Goal: Transaction & Acquisition: Purchase product/service

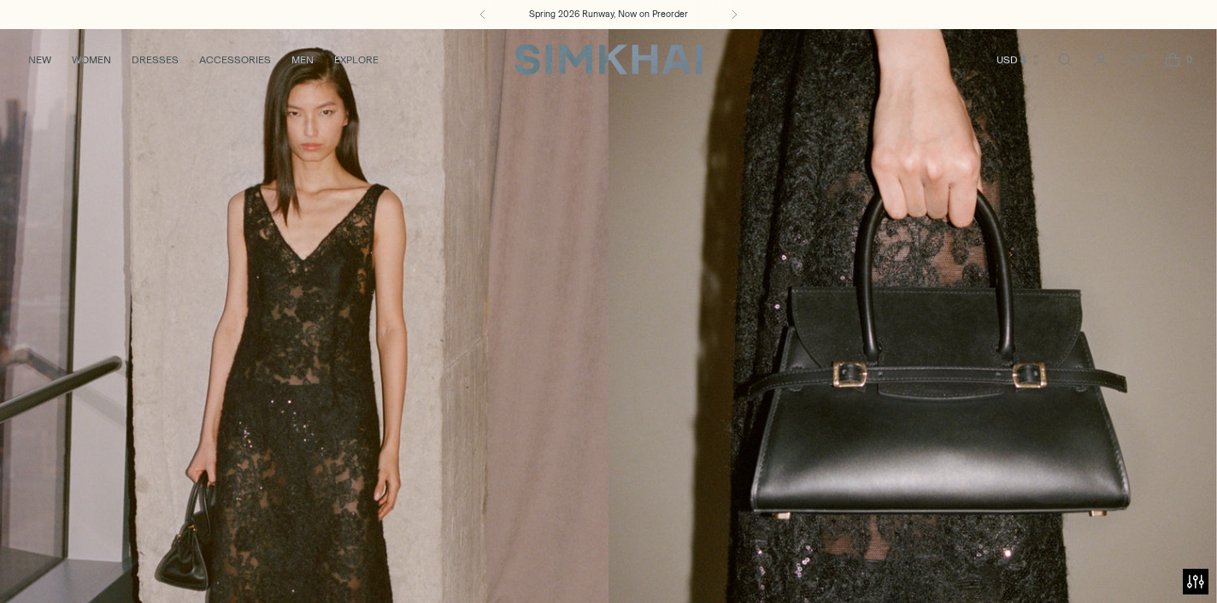
scroll to position [3, 0]
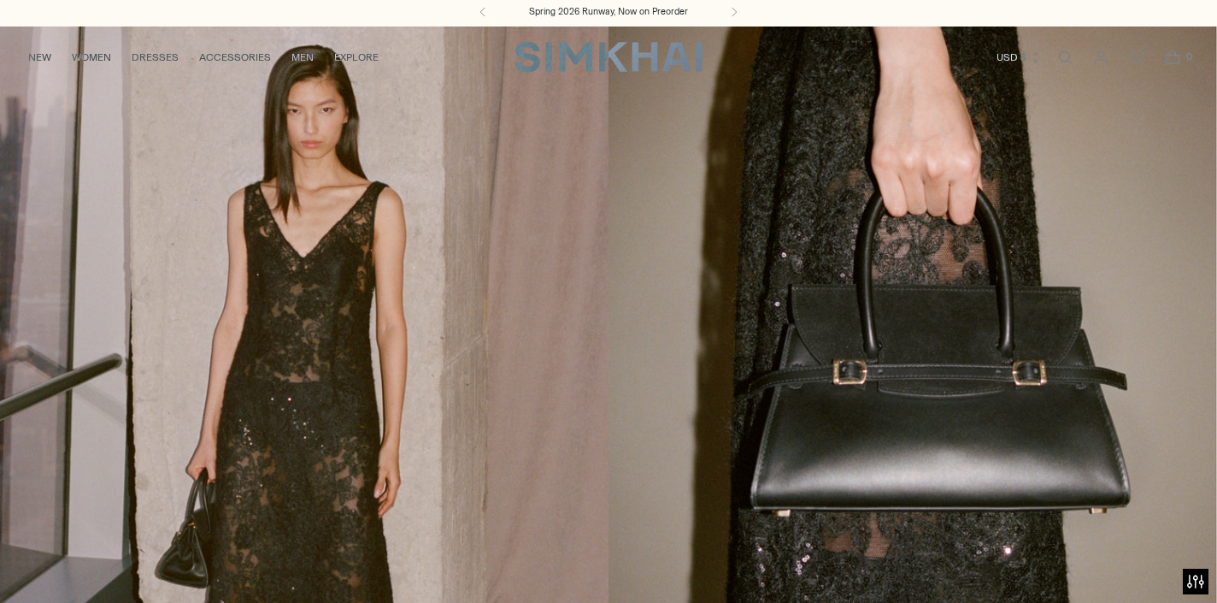
click at [372, 361] on link "/collections/new-arrivals" at bounding box center [608, 374] width 1217 height 697
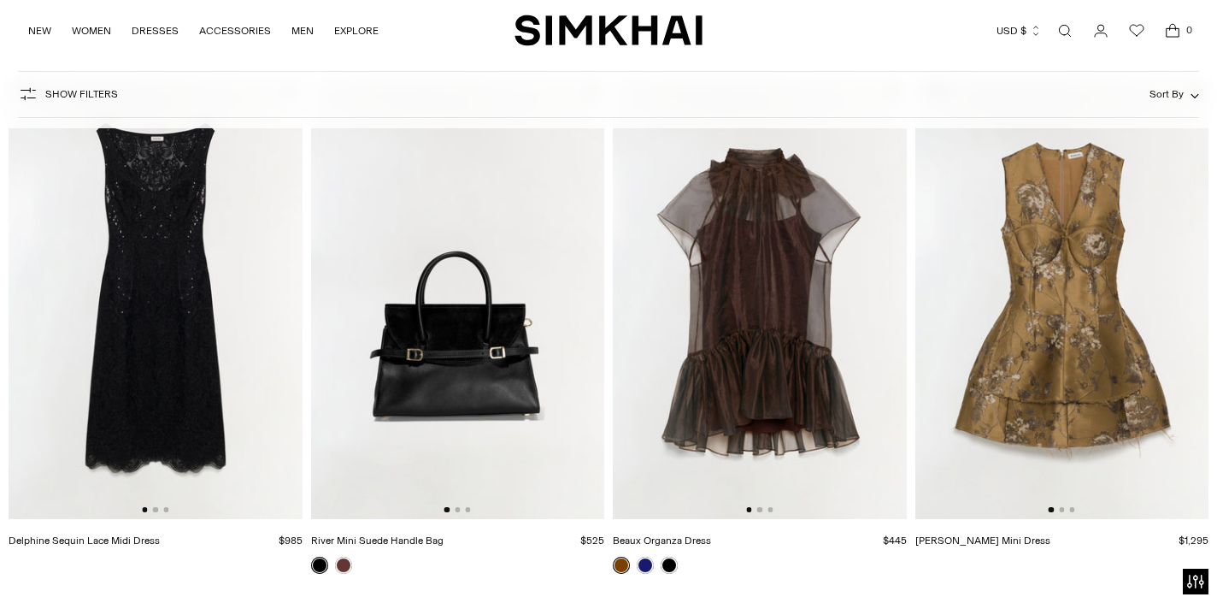
scroll to position [159, 0]
click at [194, 351] on img at bounding box center [156, 299] width 294 height 440
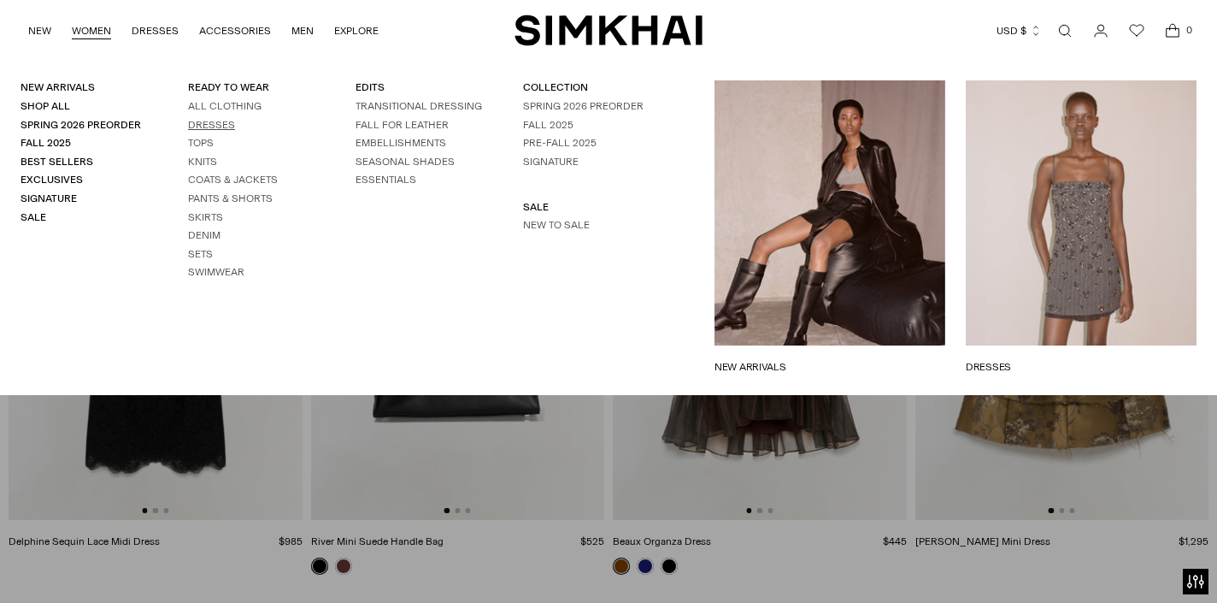
click at [202, 119] on link "Dresses" at bounding box center [211, 125] width 47 height 12
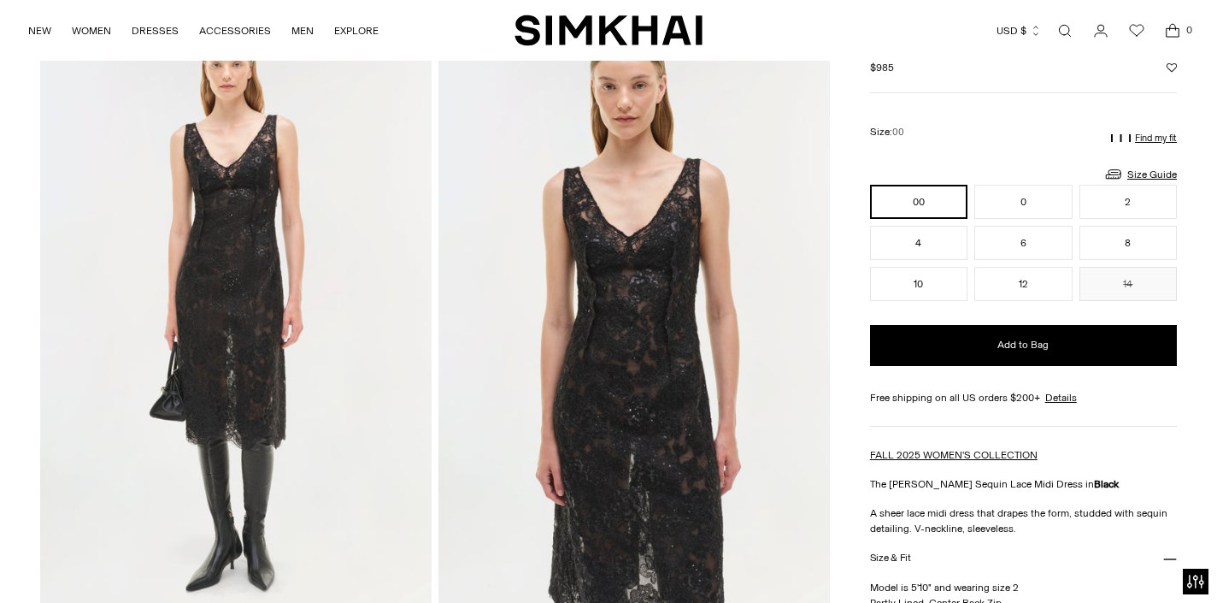
scroll to position [103, 0]
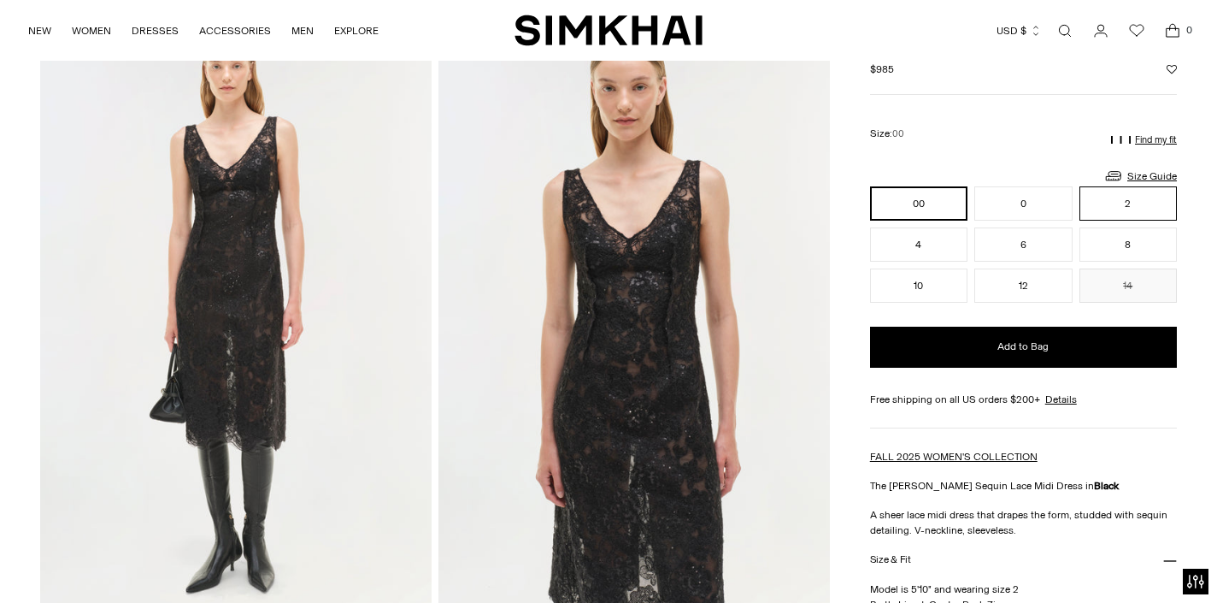
click at [1107, 202] on button "2" at bounding box center [1128, 203] width 97 height 34
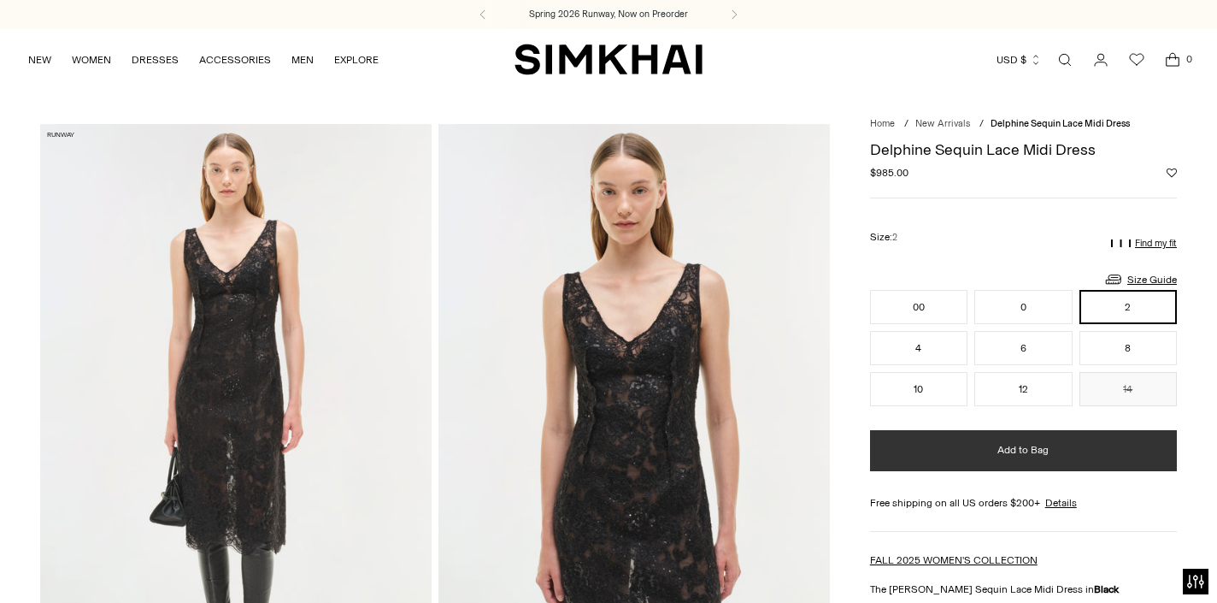
click at [1024, 463] on button "Add to Bag" at bounding box center [1023, 450] width 307 height 41
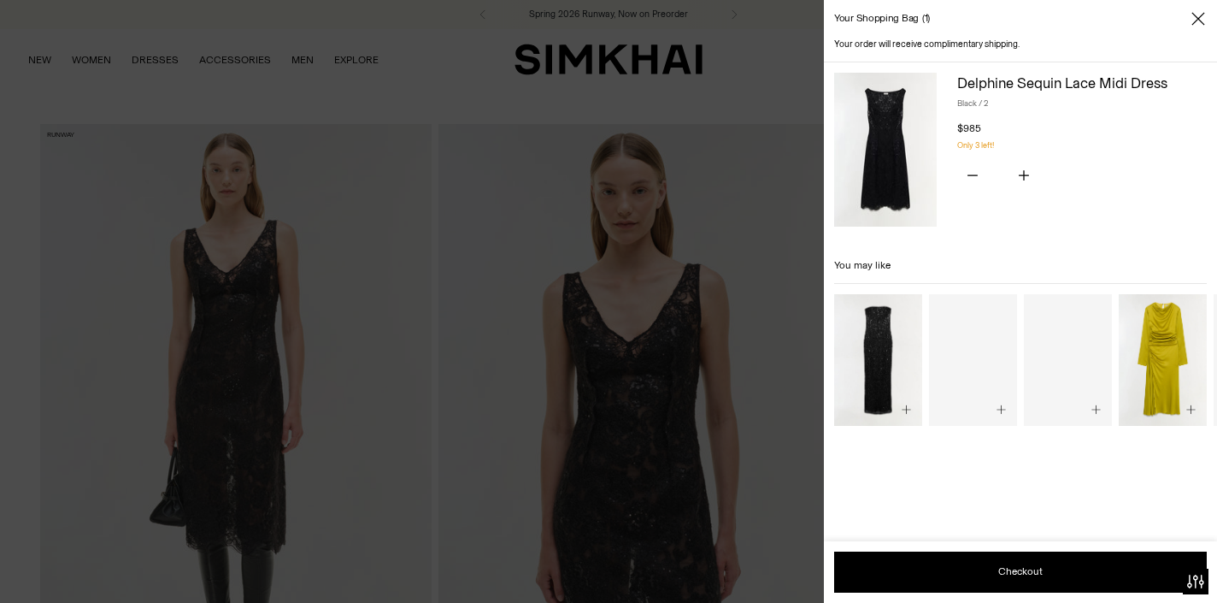
click at [722, 87] on div at bounding box center [608, 301] width 1217 height 603
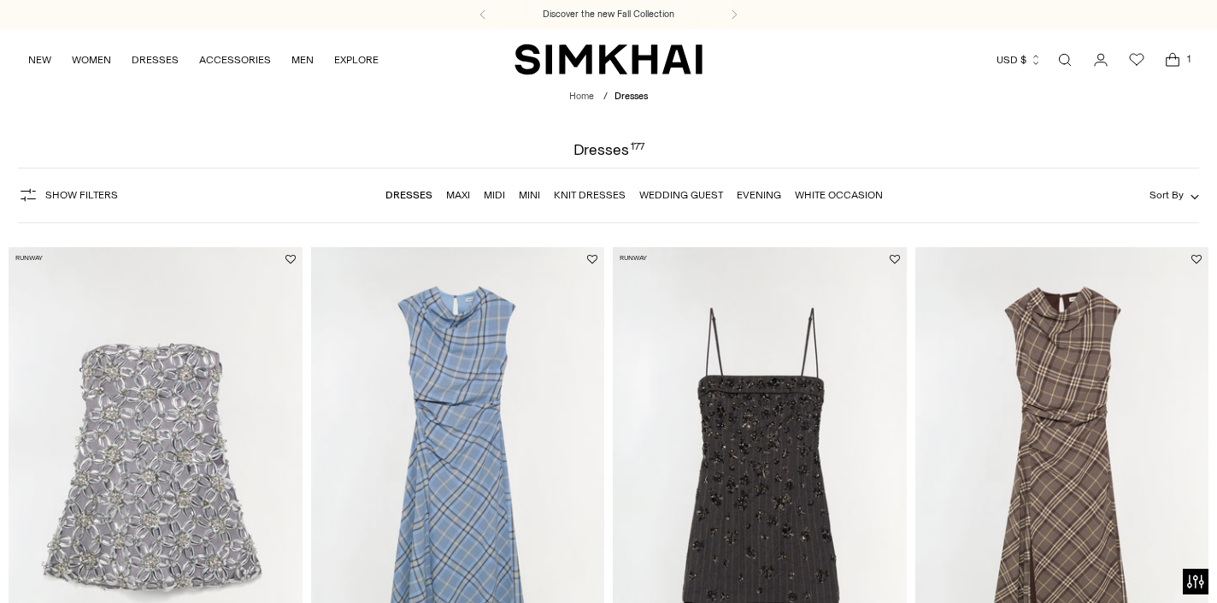
click at [1174, 195] on span "Sort By" at bounding box center [1167, 195] width 34 height 12
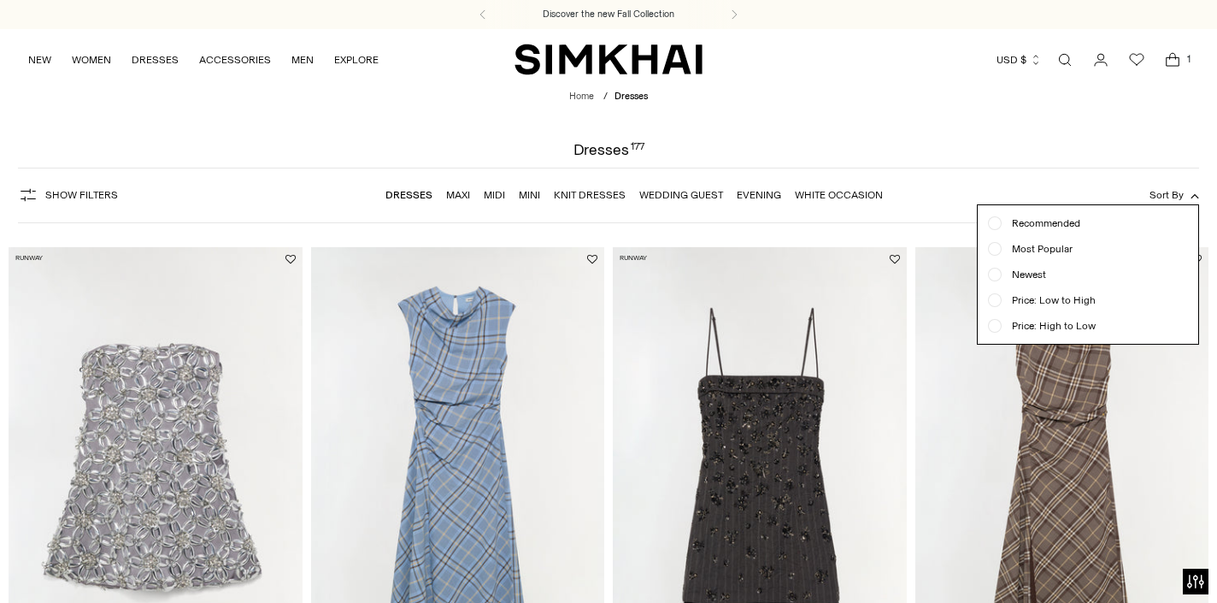
click at [1045, 273] on span "Newest" at bounding box center [1024, 274] width 44 height 15
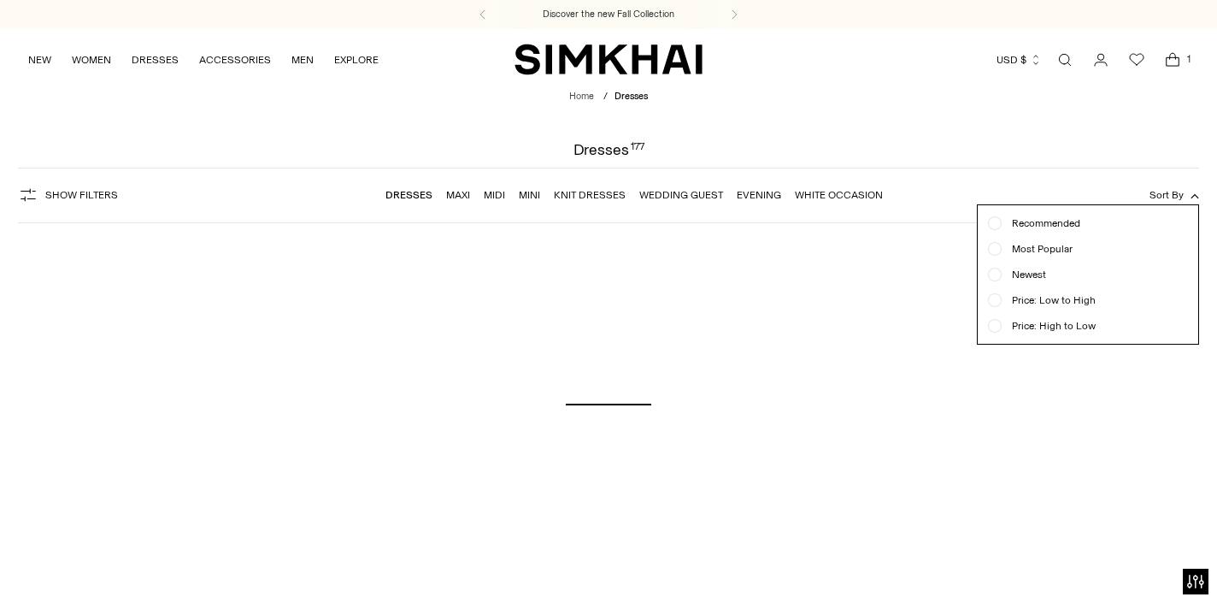
click at [1120, 144] on div at bounding box center [608, 301] width 1217 height 603
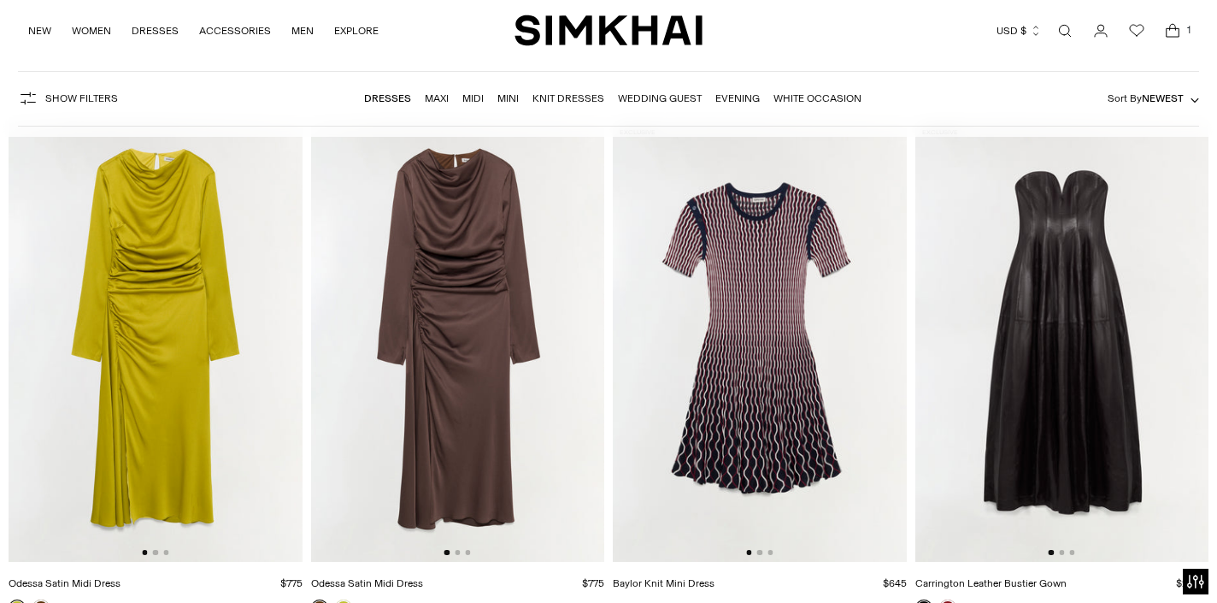
scroll to position [150, 0]
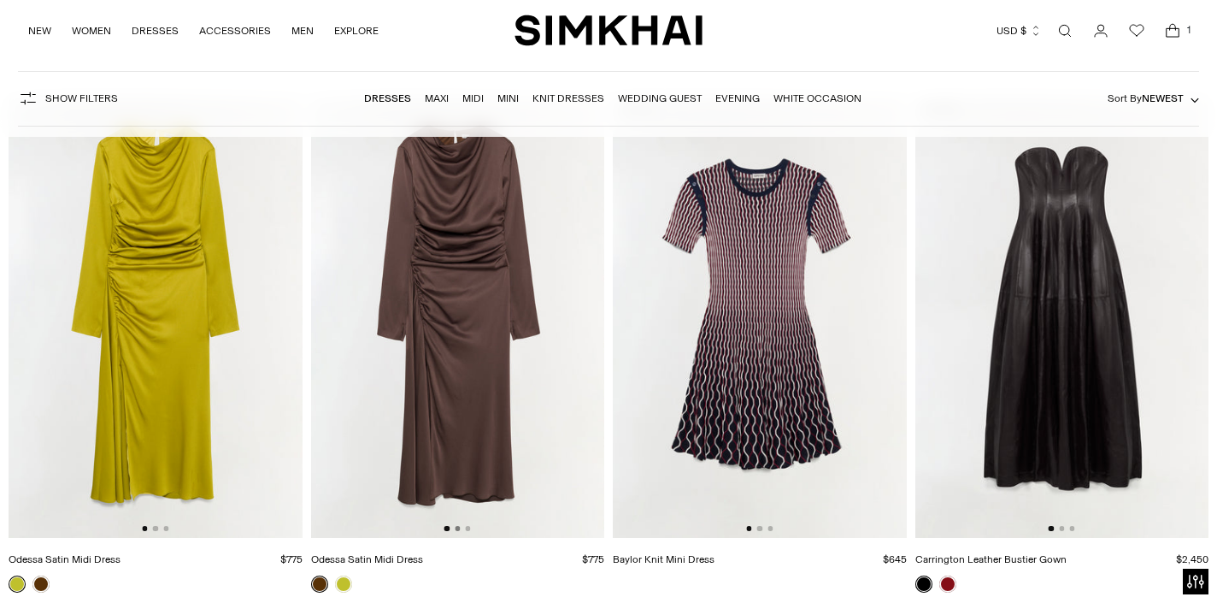
click at [460, 527] on button "Go to slide 2" at bounding box center [457, 528] width 5 height 5
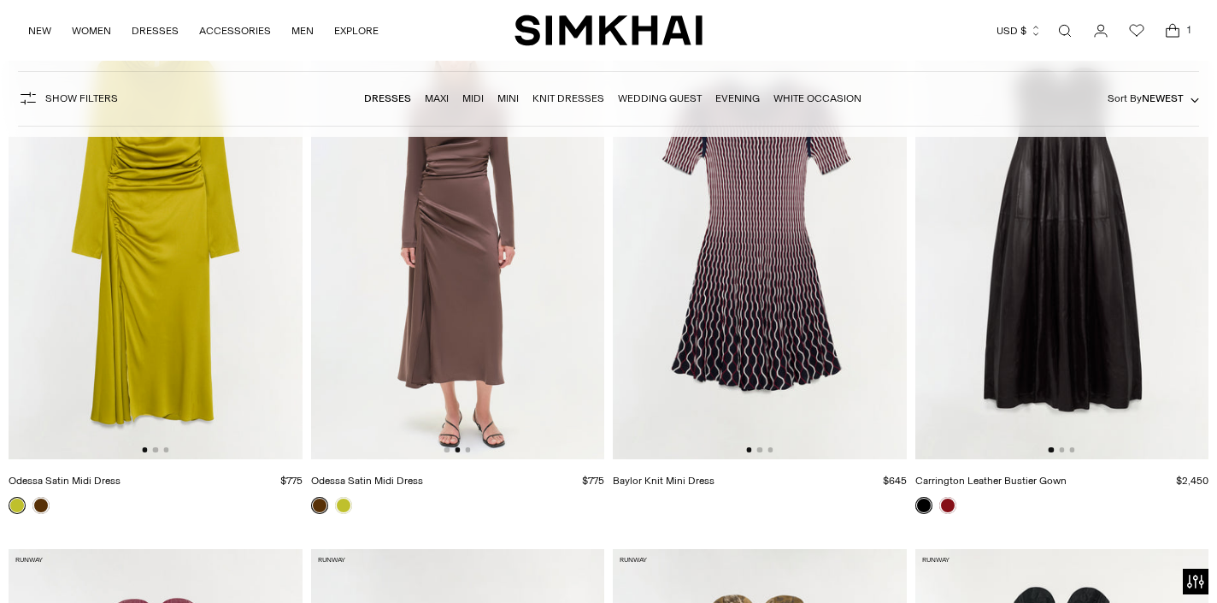
scroll to position [230, 0]
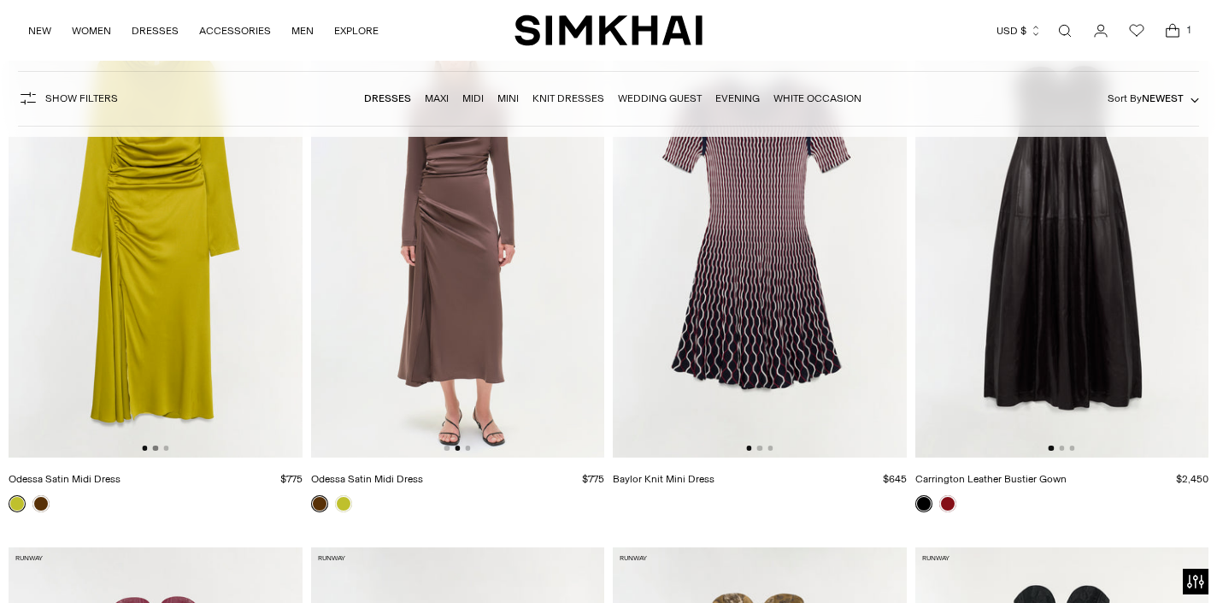
click at [156, 450] on button "Go to slide 2" at bounding box center [155, 447] width 5 height 5
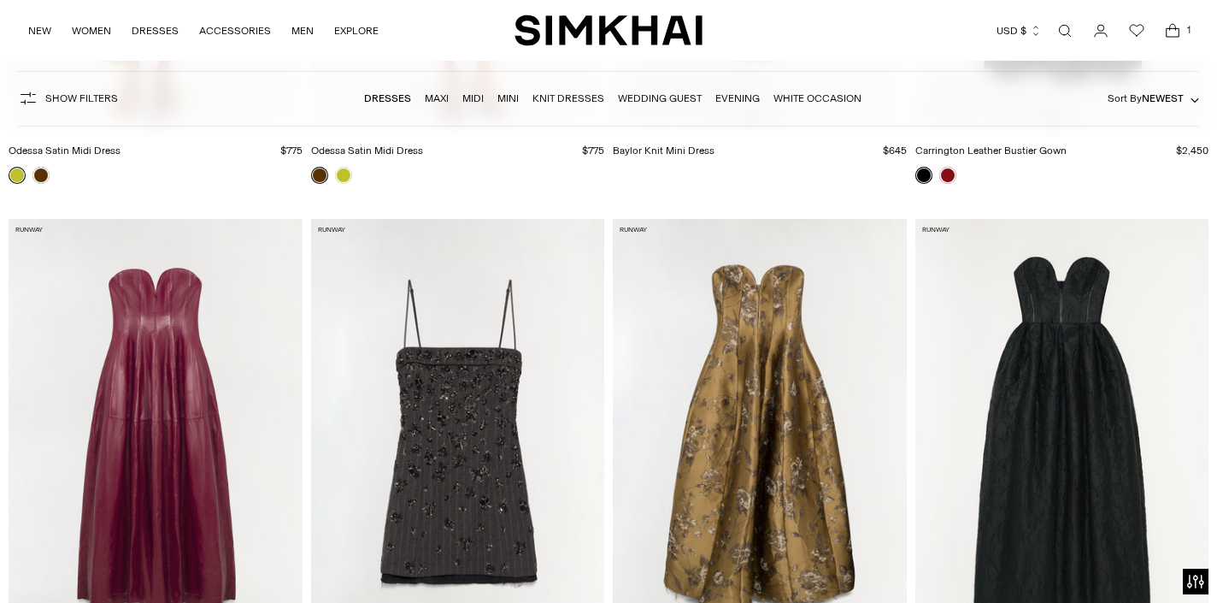
scroll to position [708, 0]
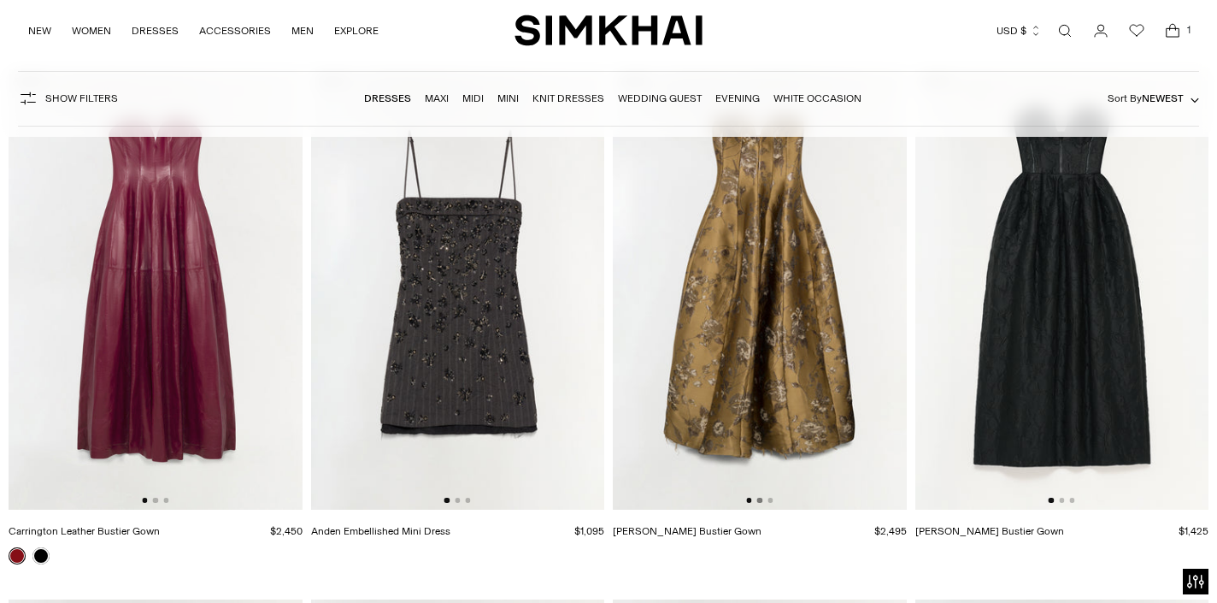
click at [761, 503] on button "Go to slide 2" at bounding box center [759, 499] width 5 height 5
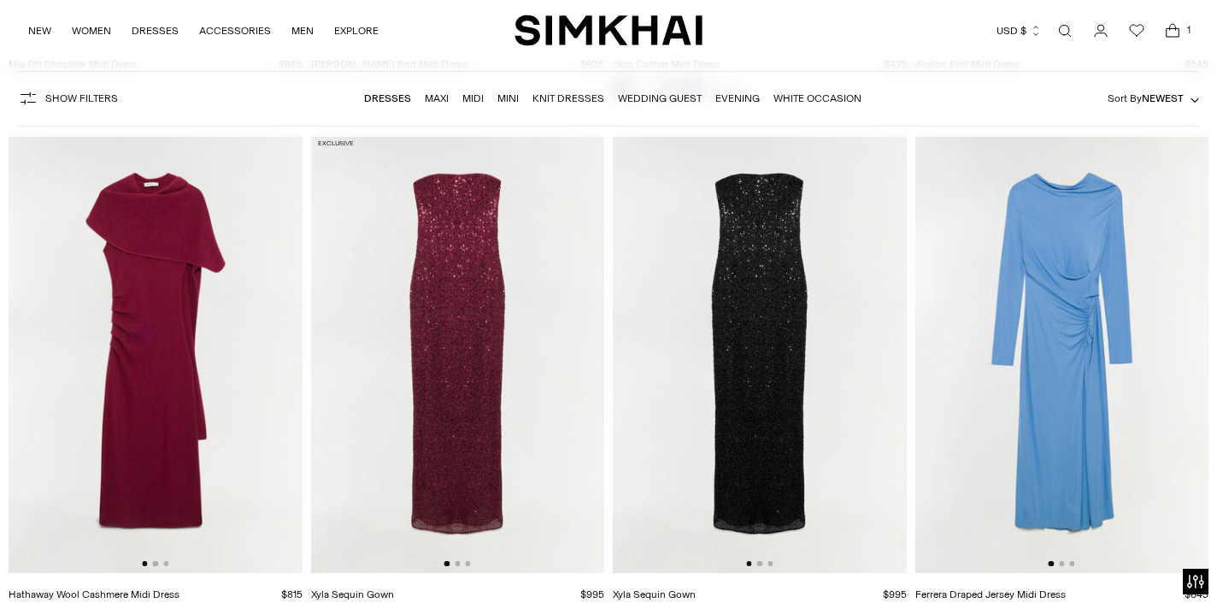
scroll to position [2909, 0]
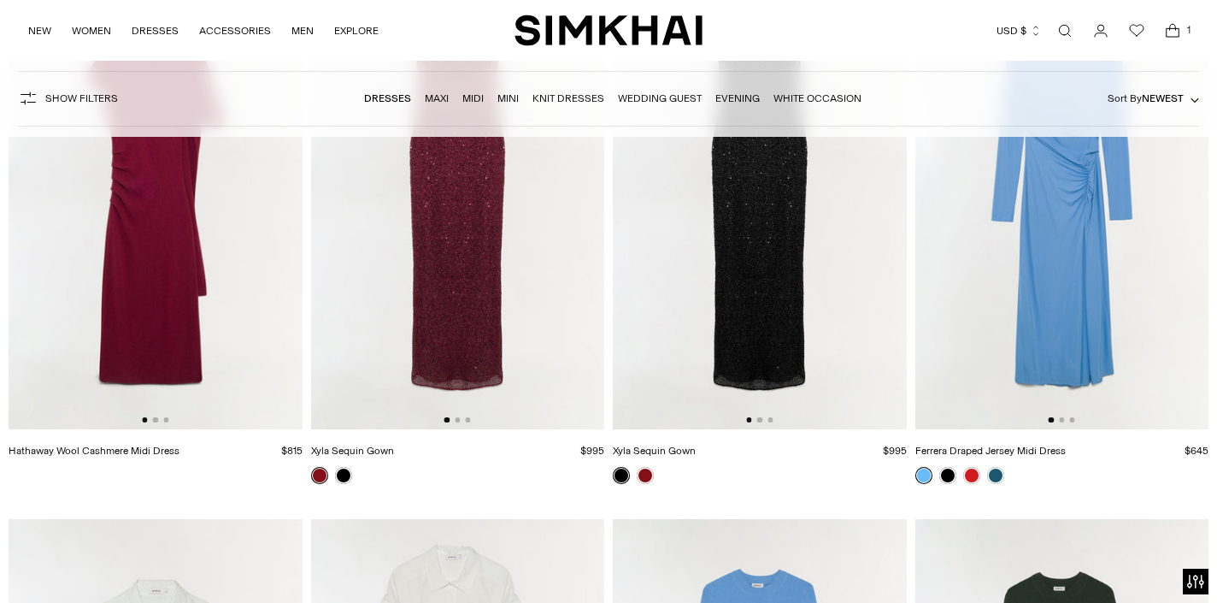
click at [159, 425] on img at bounding box center [156, 209] width 294 height 440
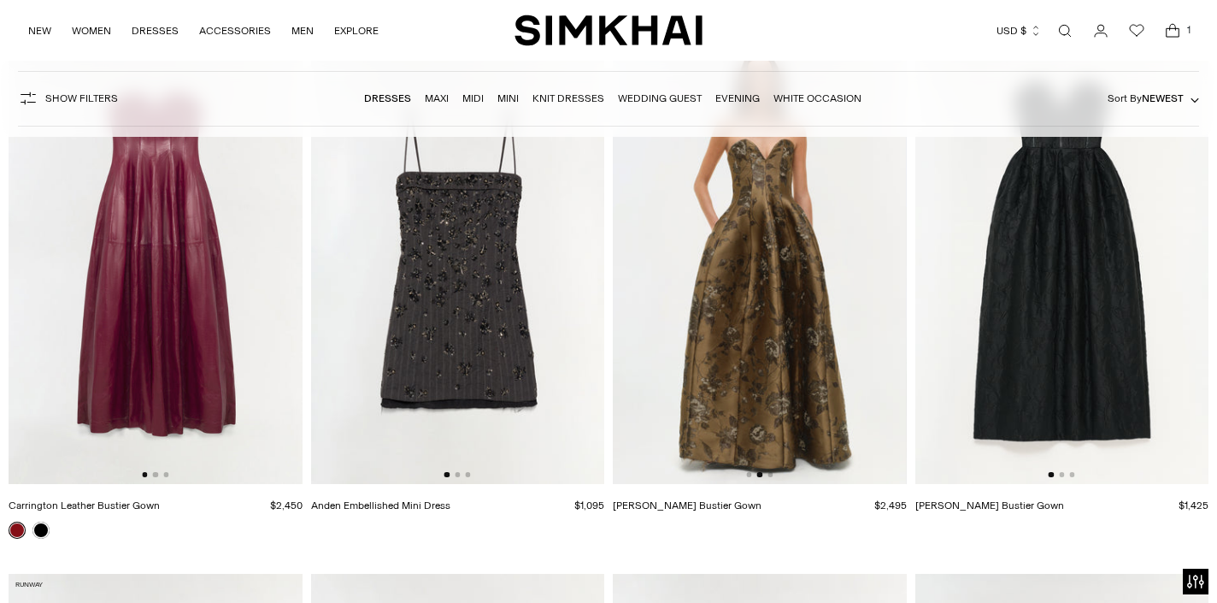
scroll to position [736, 0]
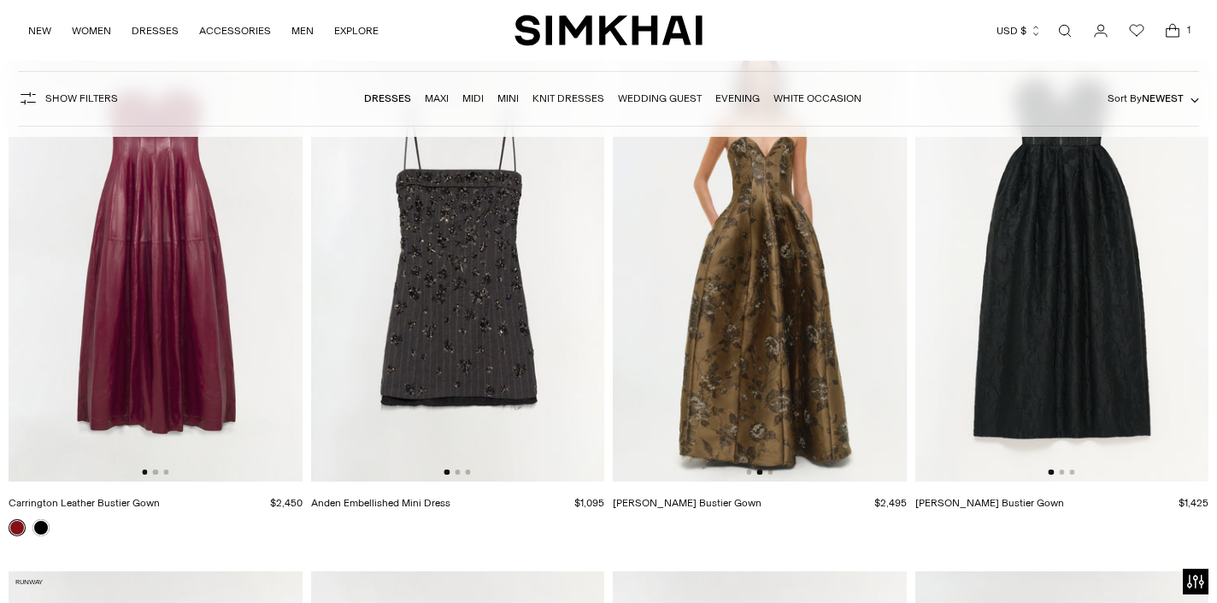
click at [151, 473] on div at bounding box center [155, 471] width 26 height 5
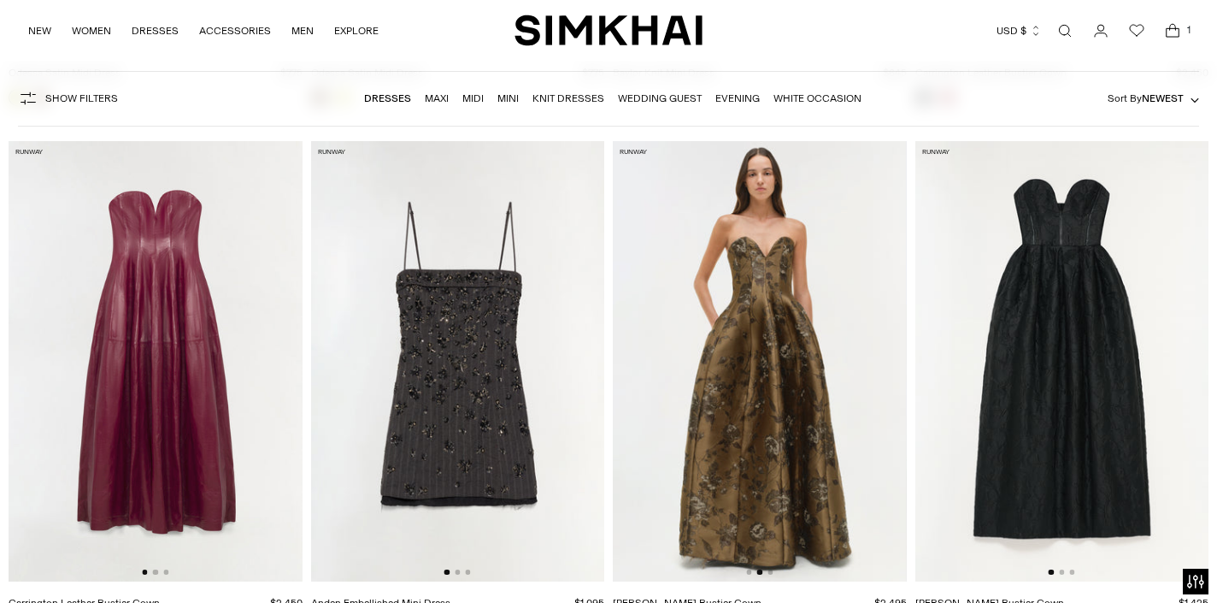
scroll to position [772, 0]
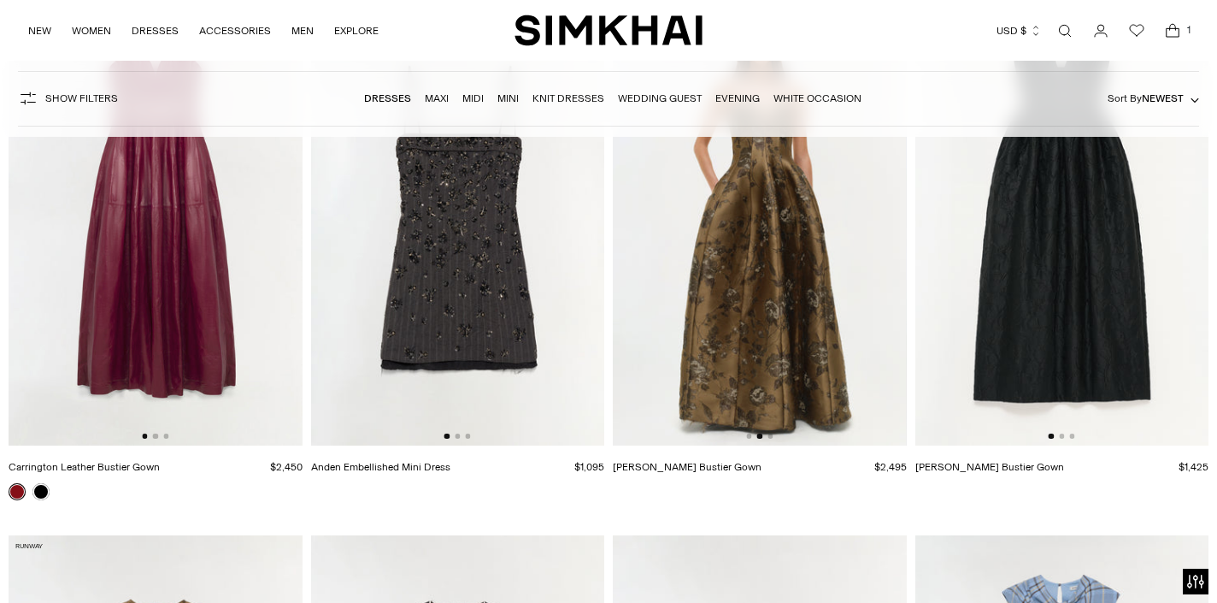
click at [154, 433] on img at bounding box center [156, 225] width 294 height 440
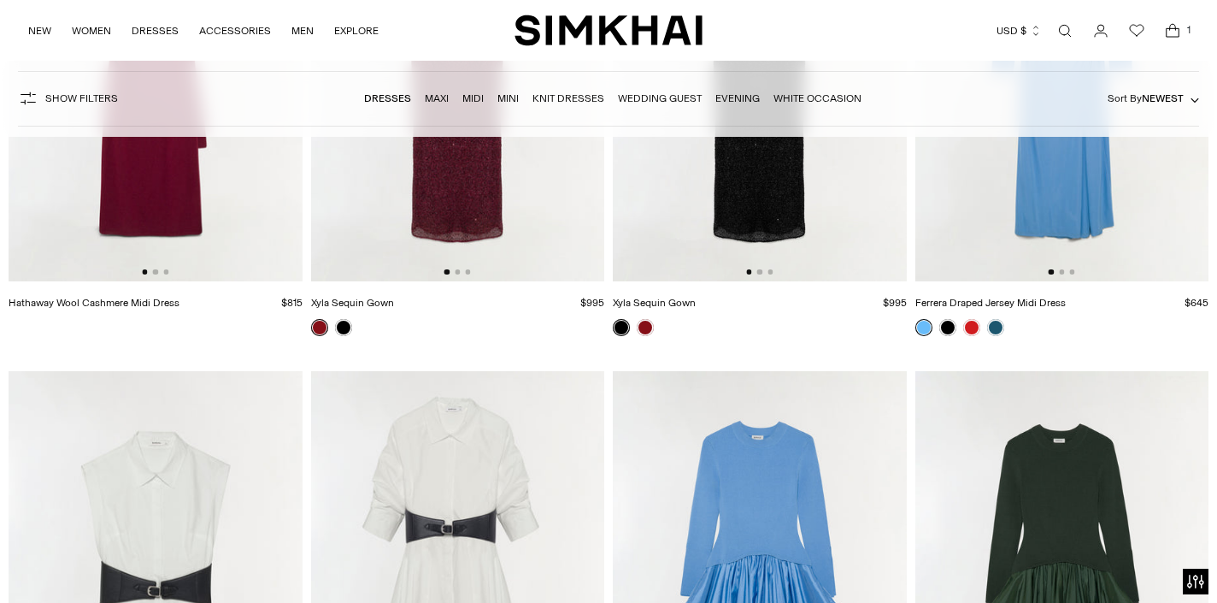
scroll to position [2893, 0]
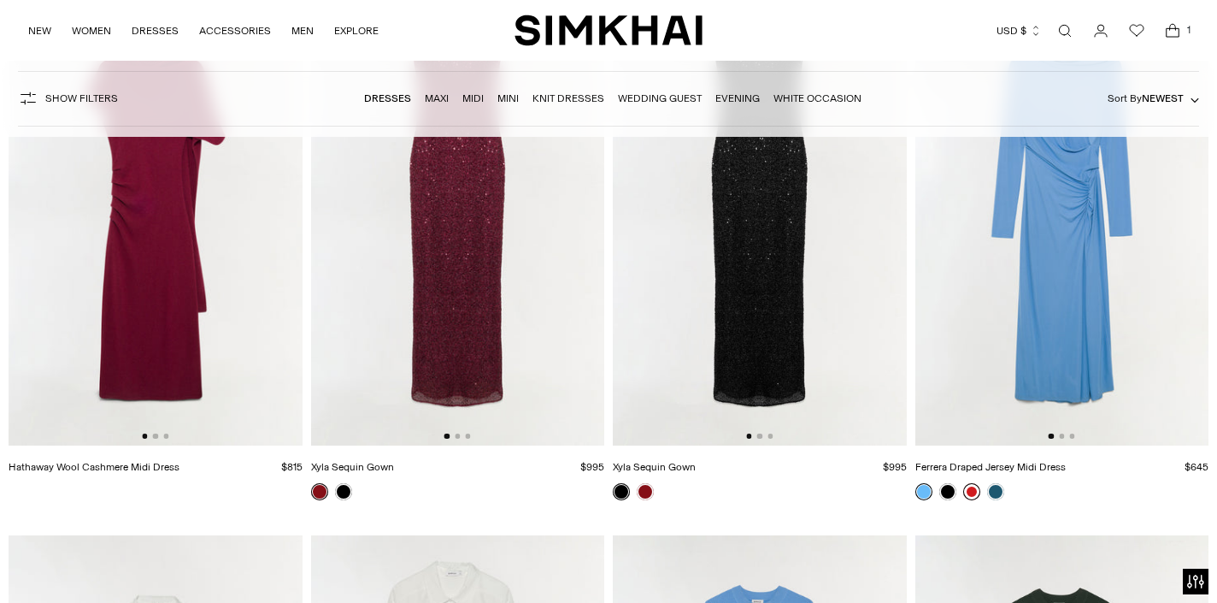
click at [973, 495] on link at bounding box center [971, 491] width 17 height 17
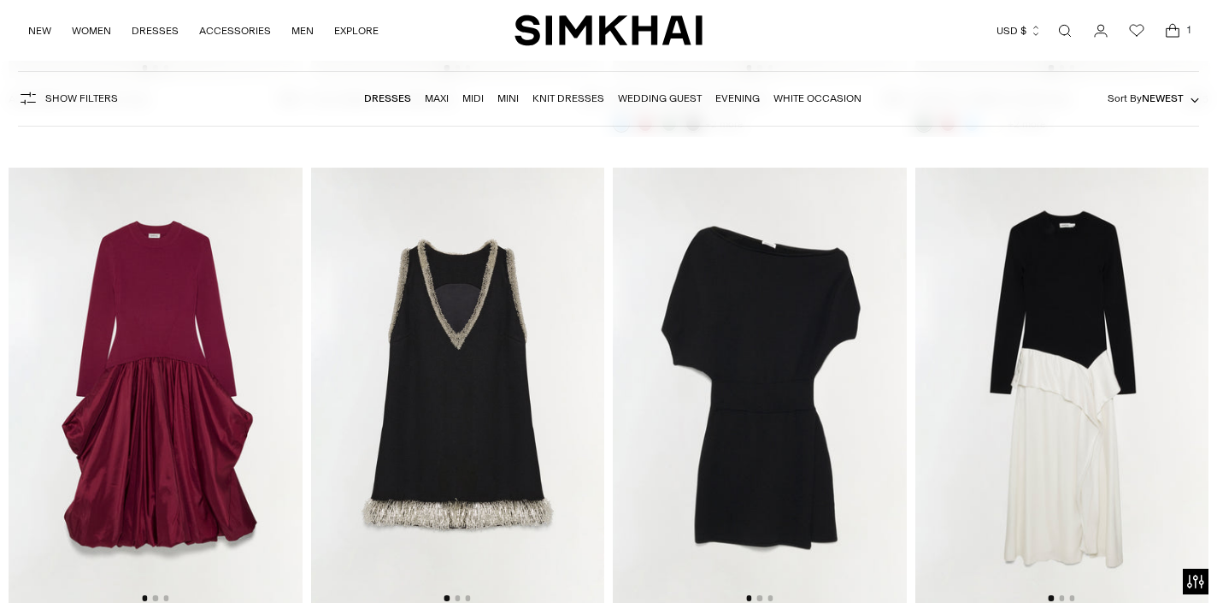
scroll to position [3877, 0]
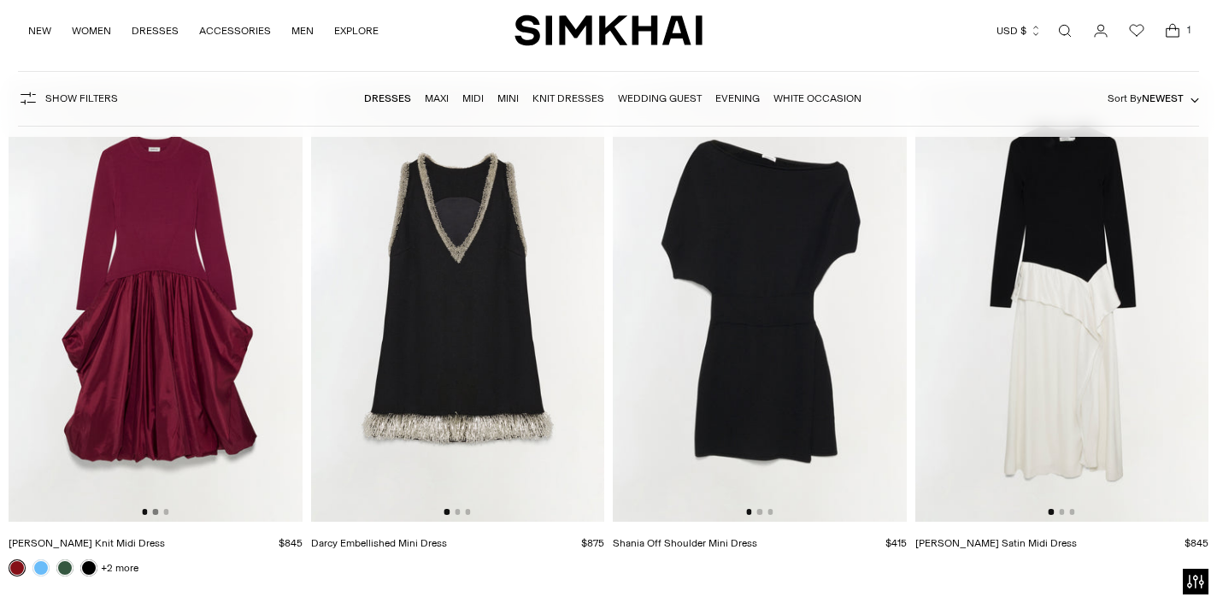
click at [156, 511] on button "Go to slide 2" at bounding box center [155, 511] width 5 height 5
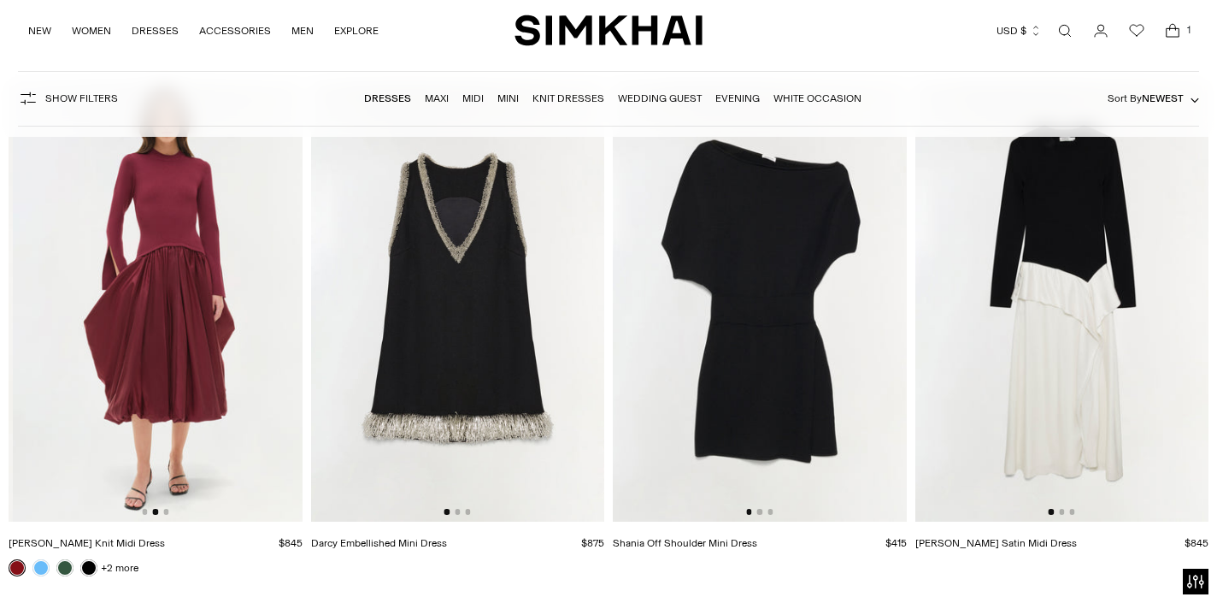
scroll to position [0, 294]
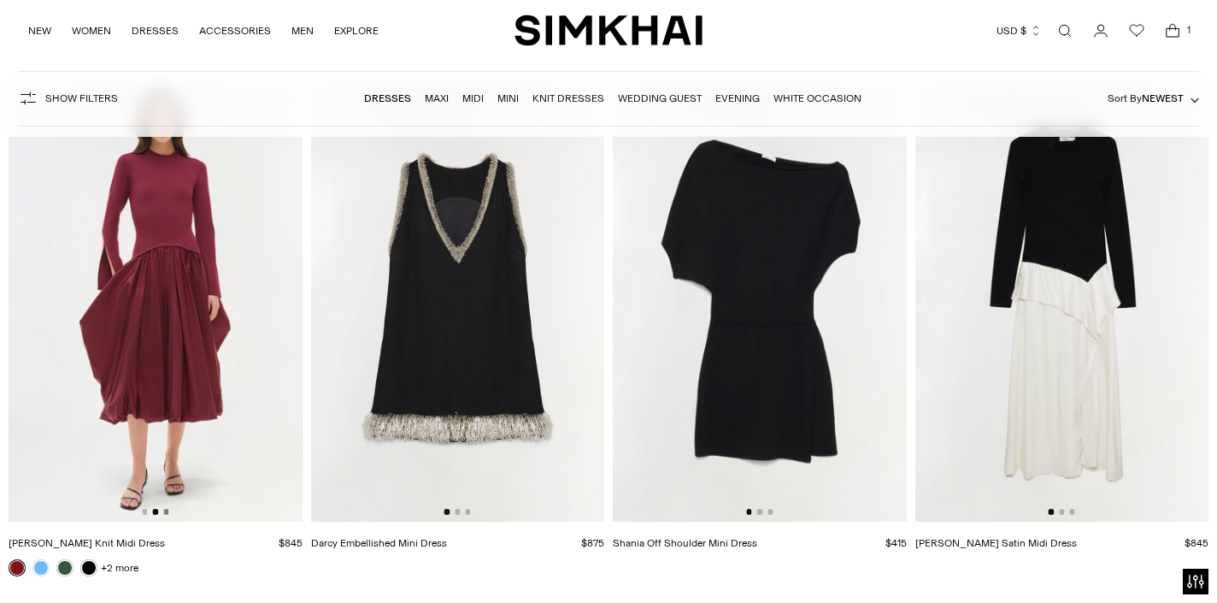
click at [167, 510] on button "Go to slide 3" at bounding box center [165, 511] width 5 height 5
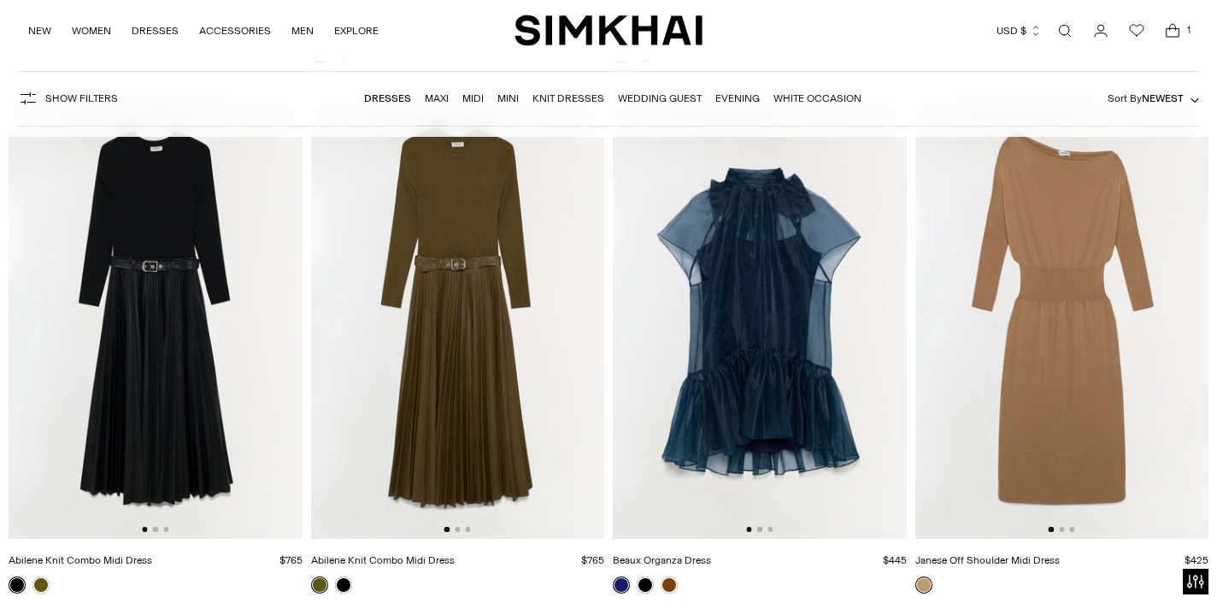
scroll to position [4878, 0]
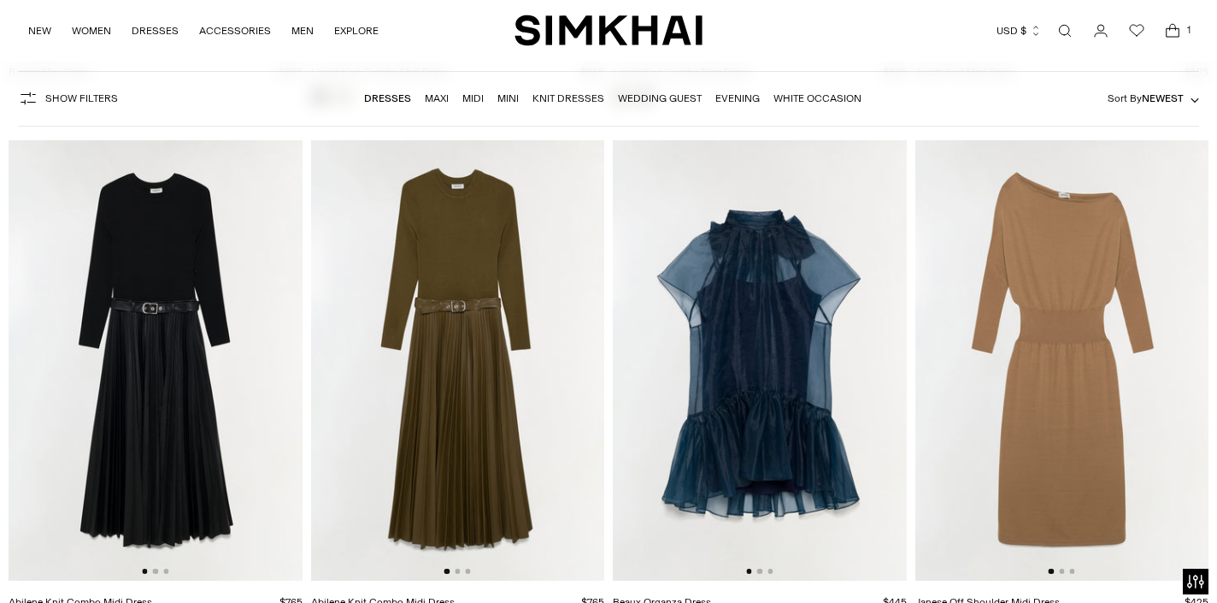
click at [461, 574] on div at bounding box center [457, 570] width 26 height 5
click at [468, 574] on button "Go to slide 3" at bounding box center [467, 570] width 5 height 5
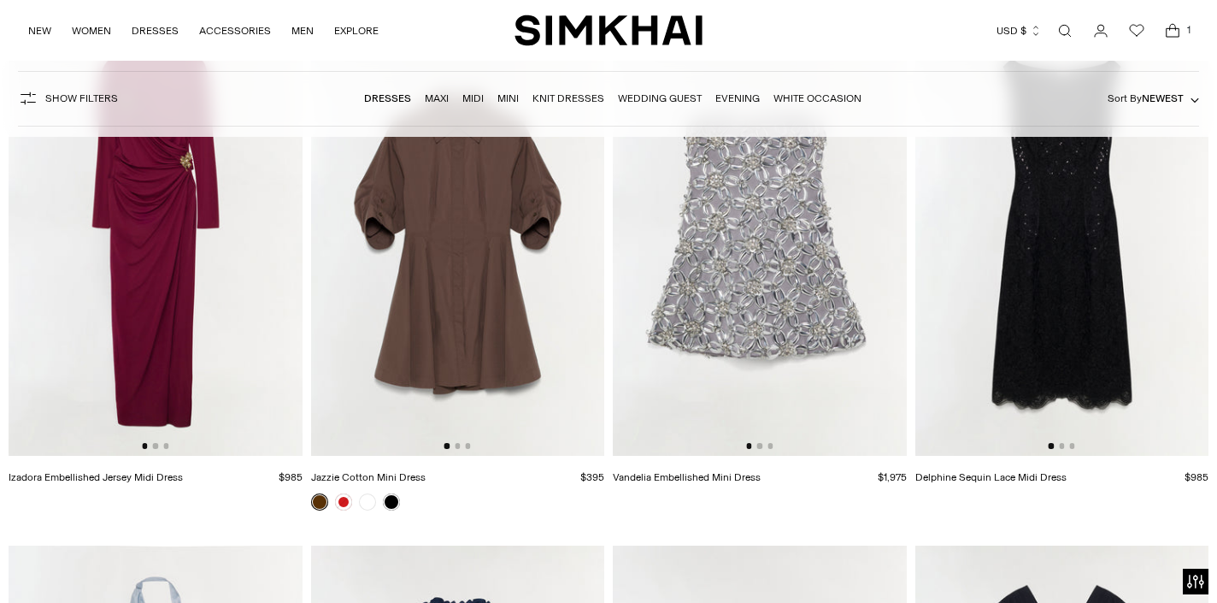
scroll to position [5533, 0]
click at [158, 445] on button "Go to slide 2" at bounding box center [155, 446] width 5 height 5
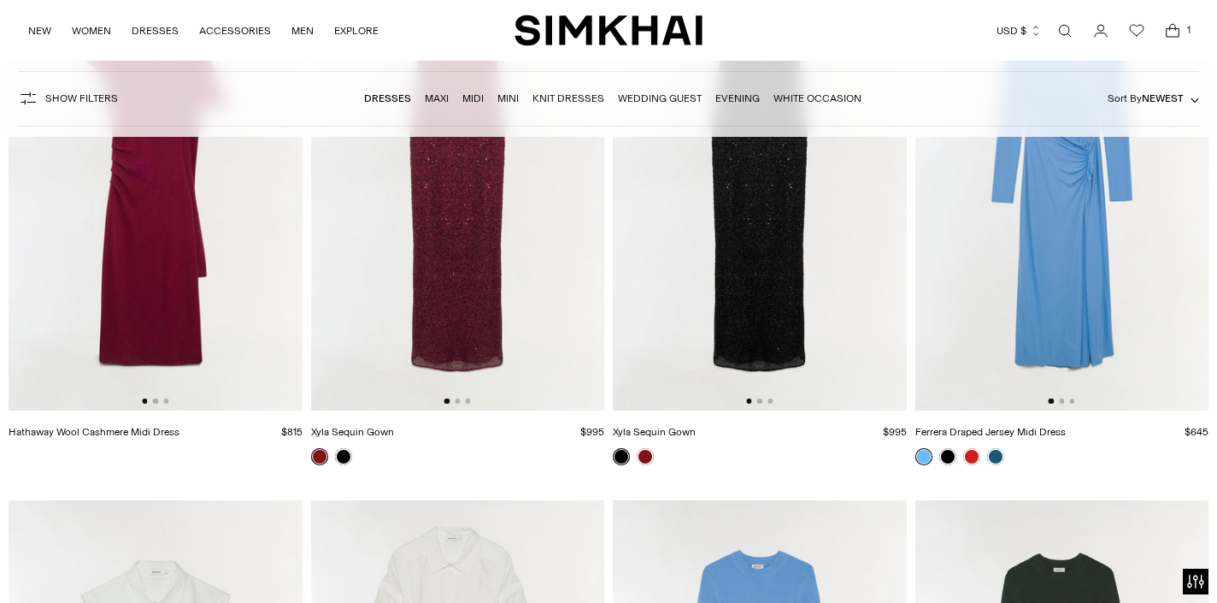
scroll to position [2844, 0]
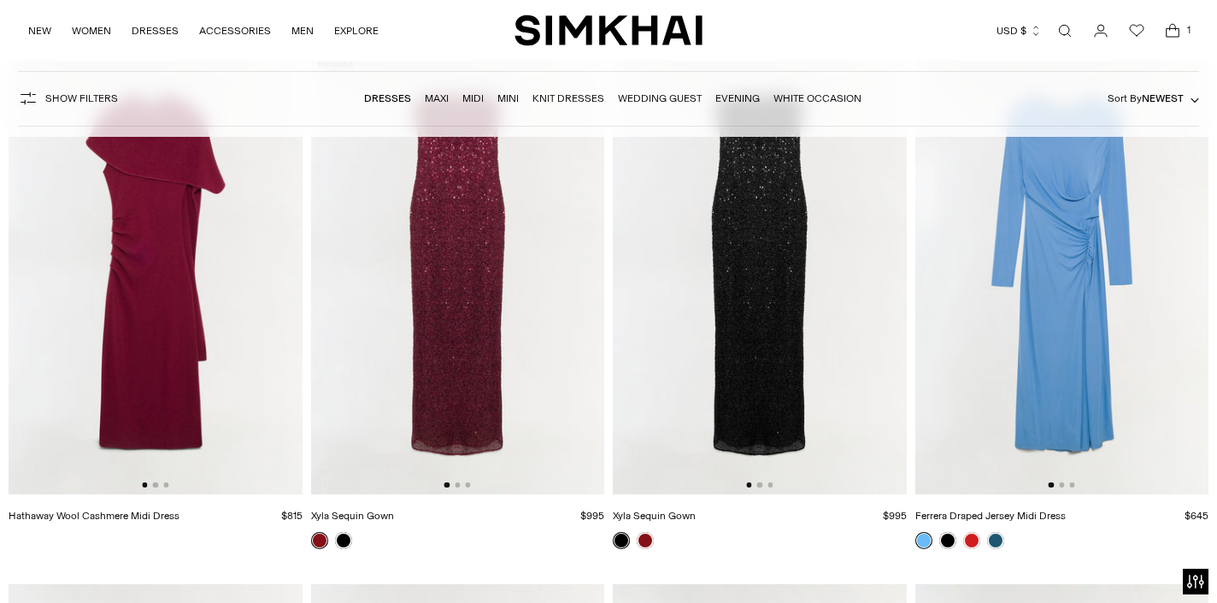
click at [149, 401] on img at bounding box center [156, 274] width 294 height 440
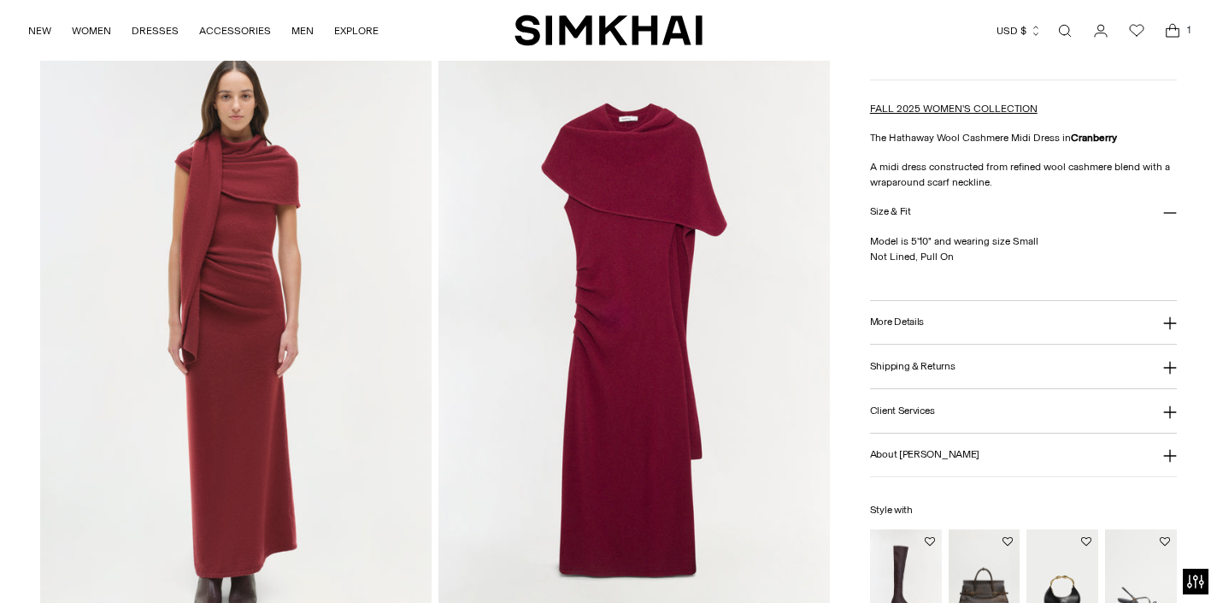
scroll to position [1264, 0]
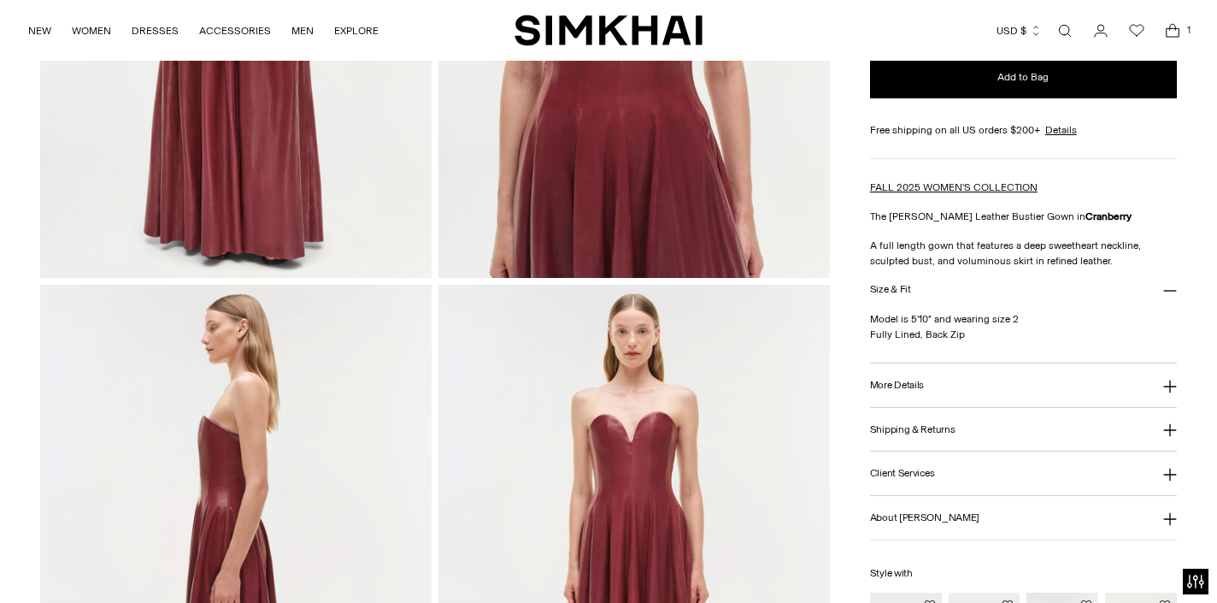
scroll to position [439, 0]
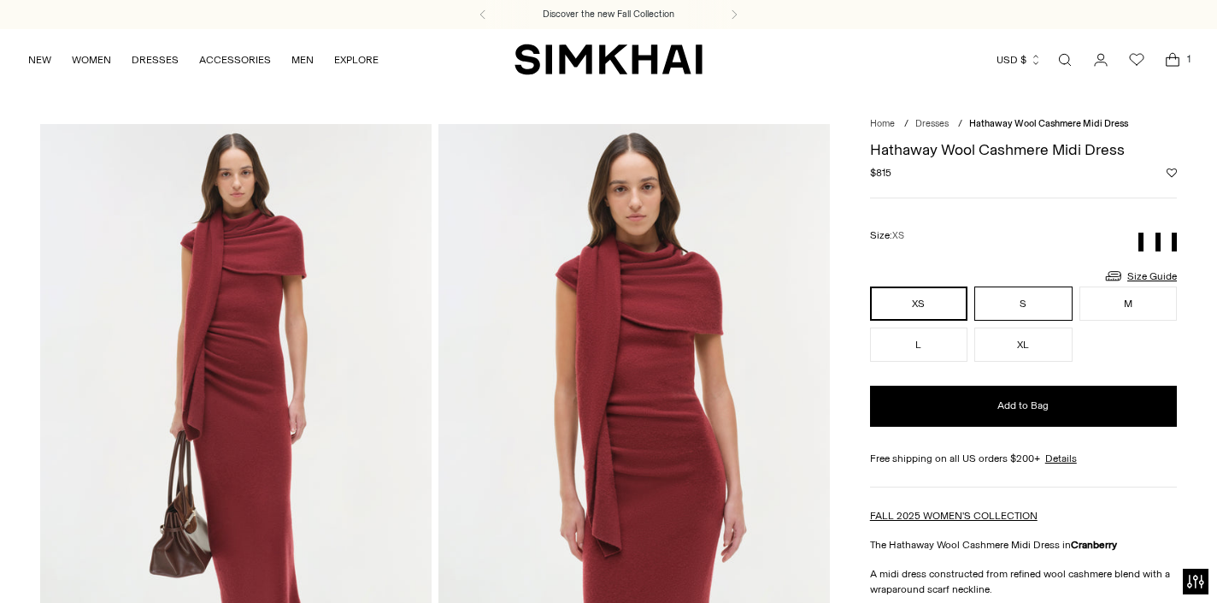
click at [1031, 308] on button "S" at bounding box center [1022, 303] width 97 height 34
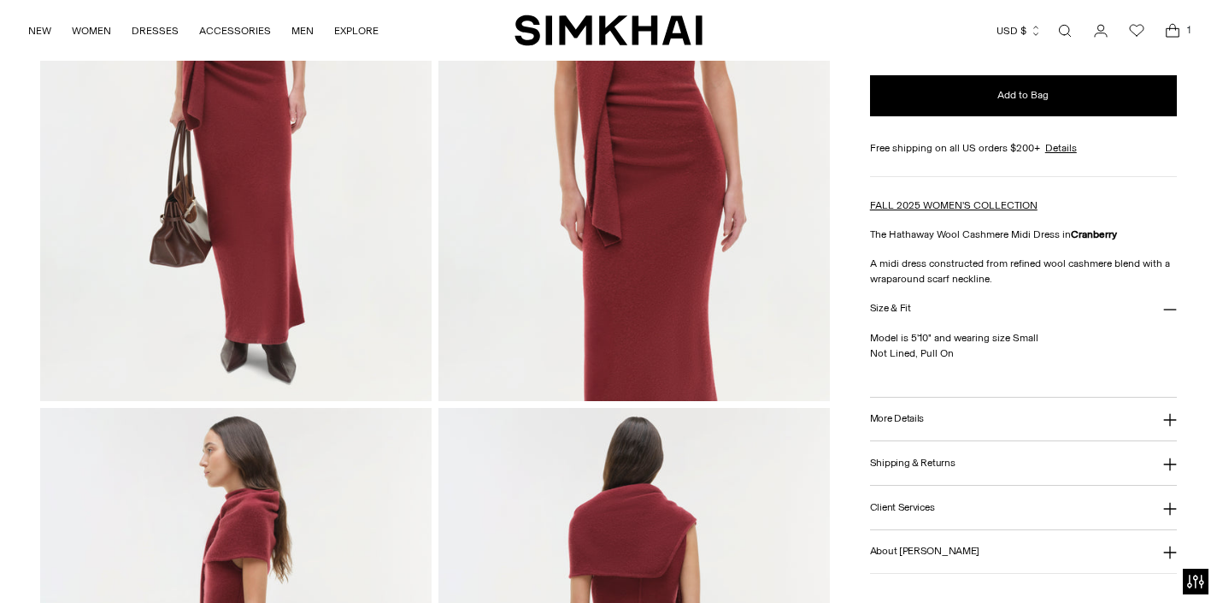
scroll to position [313, 0]
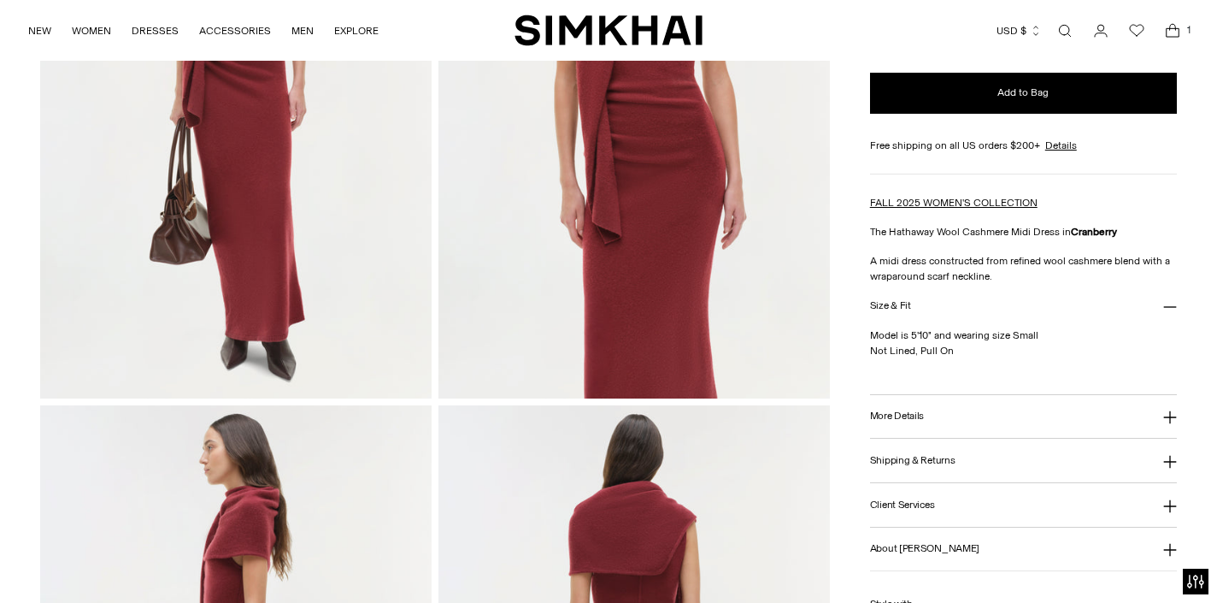
click at [929, 423] on button "More Details" at bounding box center [1023, 417] width 307 height 44
click at [925, 420] on button "More Details" at bounding box center [1023, 417] width 307 height 44
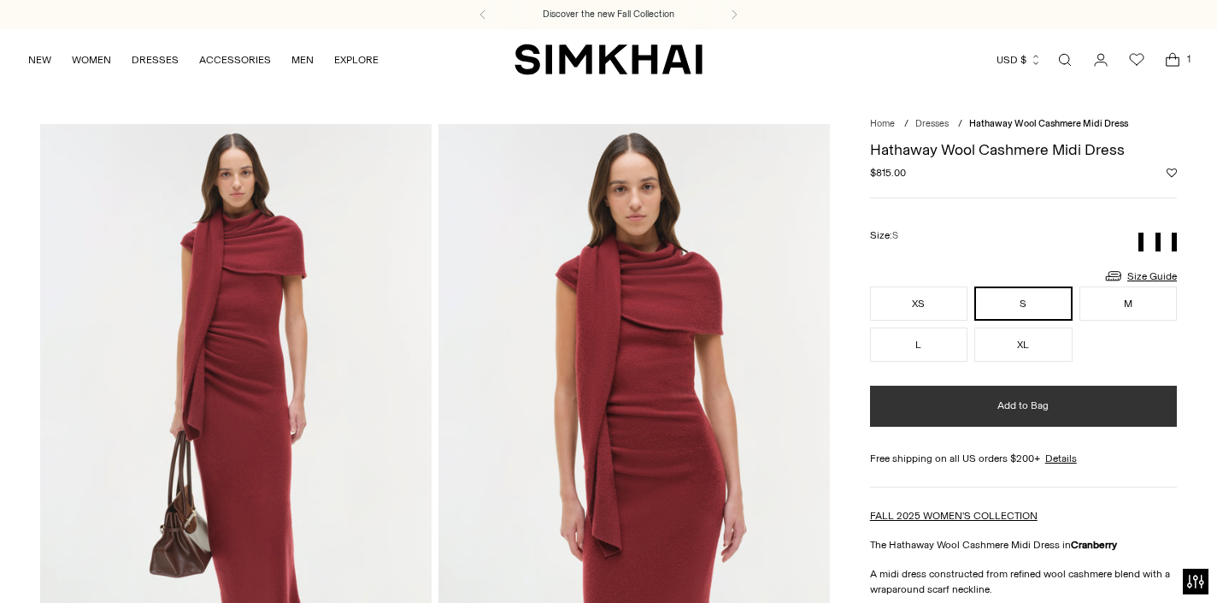
scroll to position [0, 0]
click at [1007, 398] on span "Add to Bag" at bounding box center [1023, 405] width 51 height 15
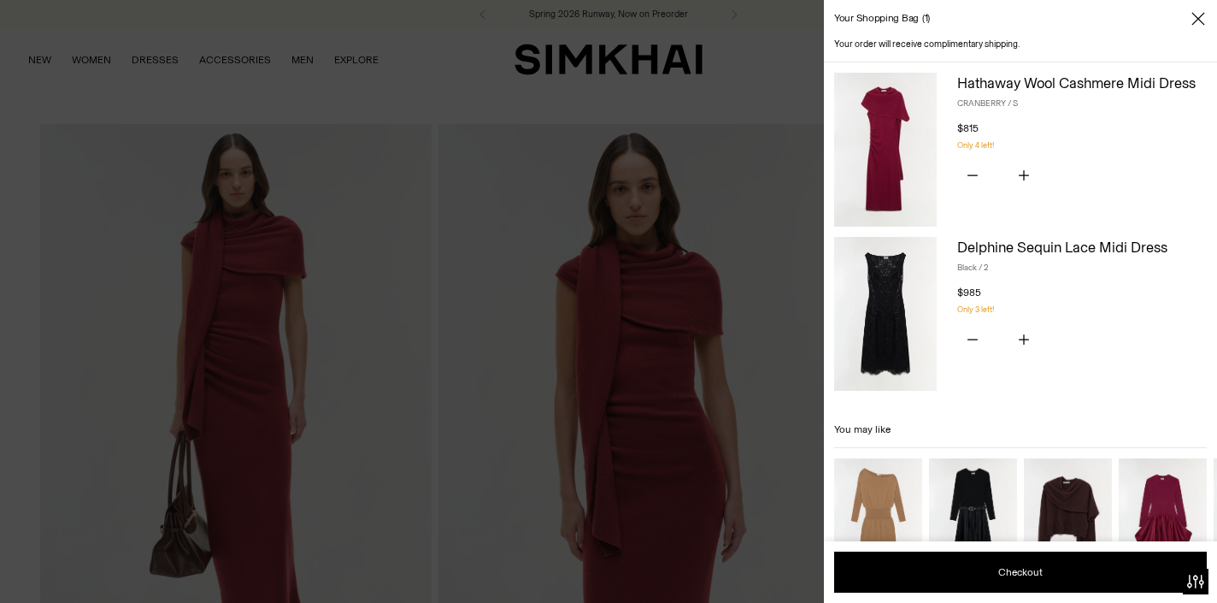
click at [774, 34] on div at bounding box center [608, 301] width 1217 height 603
